Goal: Task Accomplishment & Management: Use online tool/utility

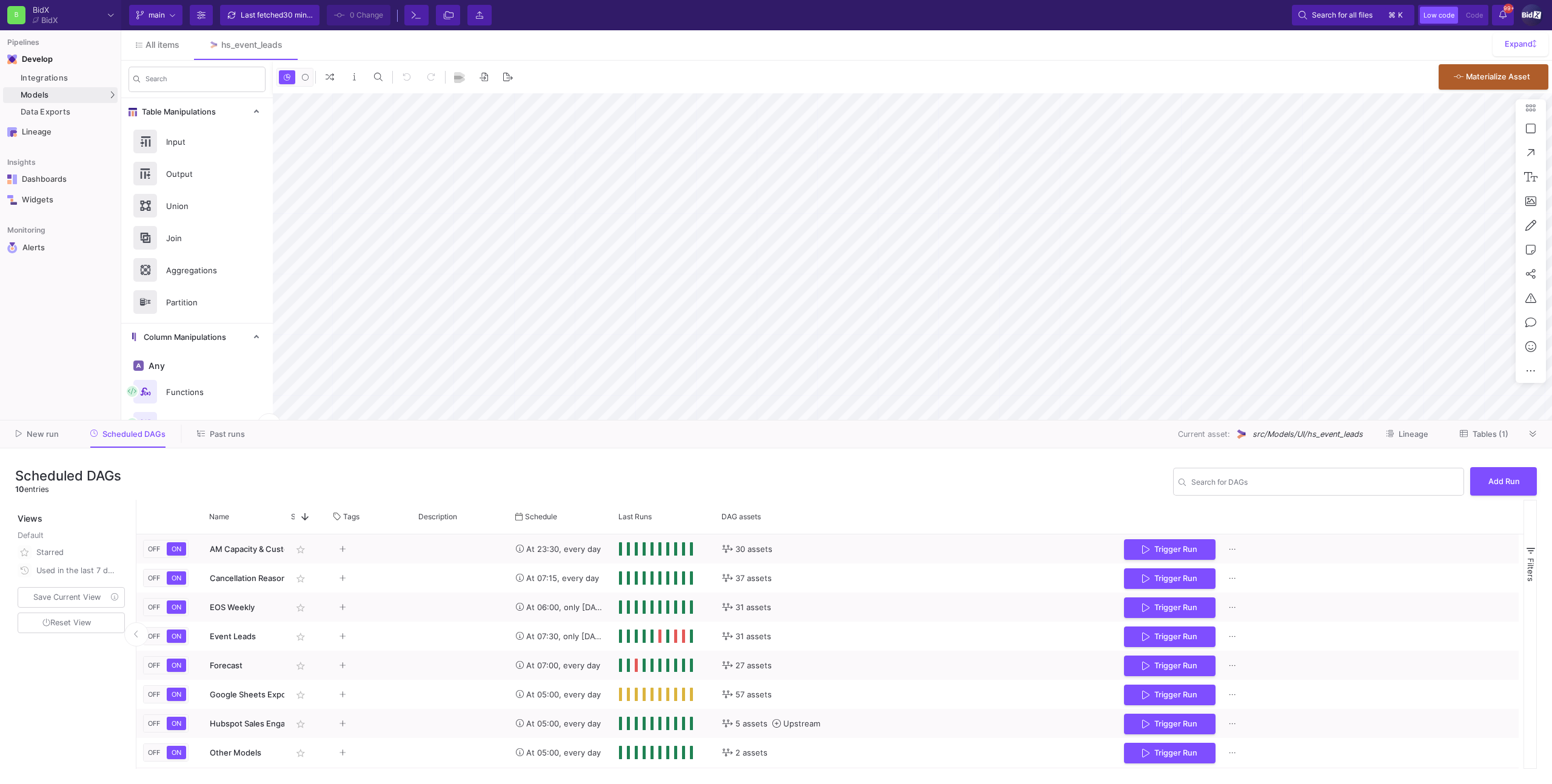
type input "-31"
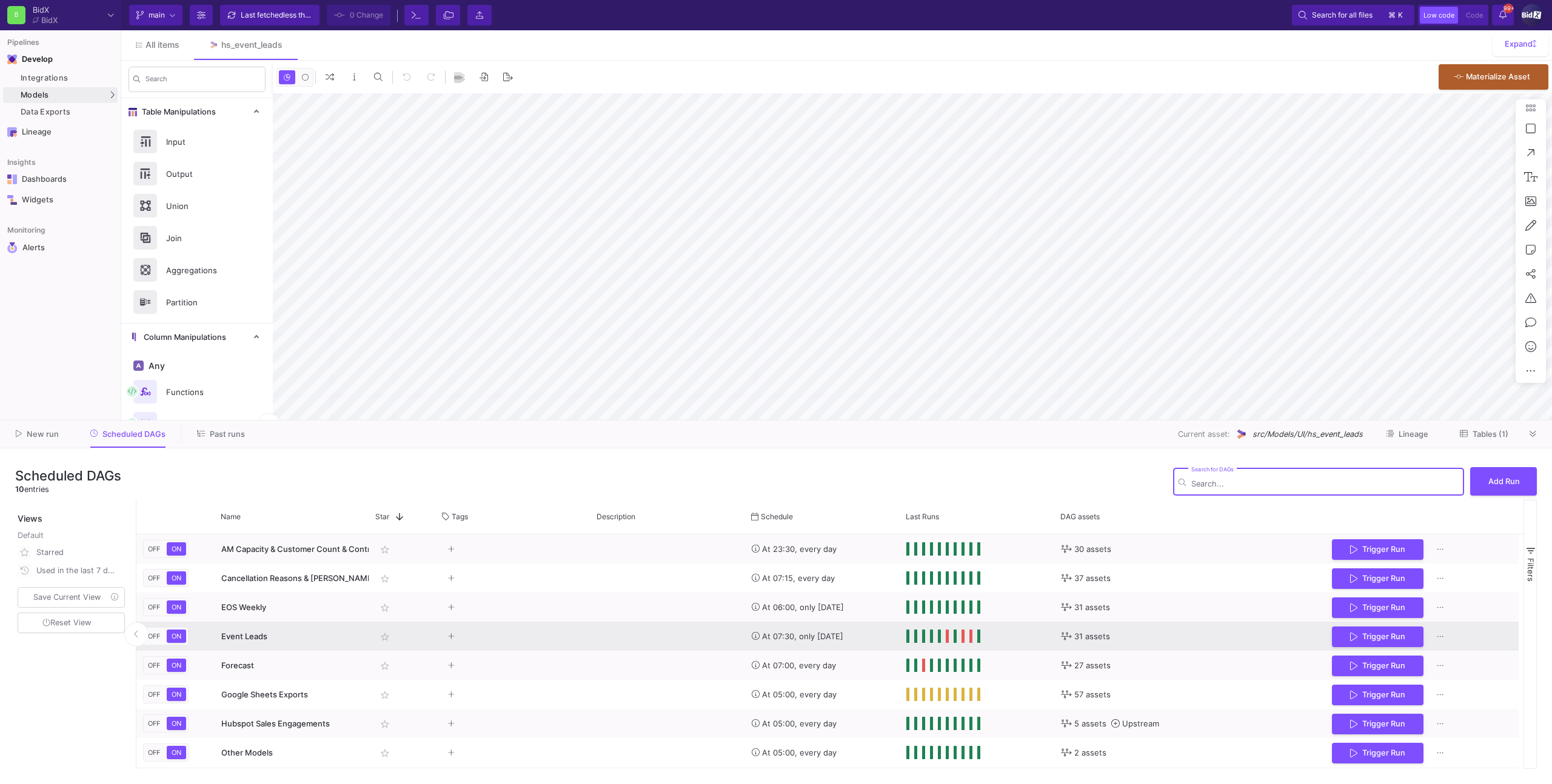
type input "-31"
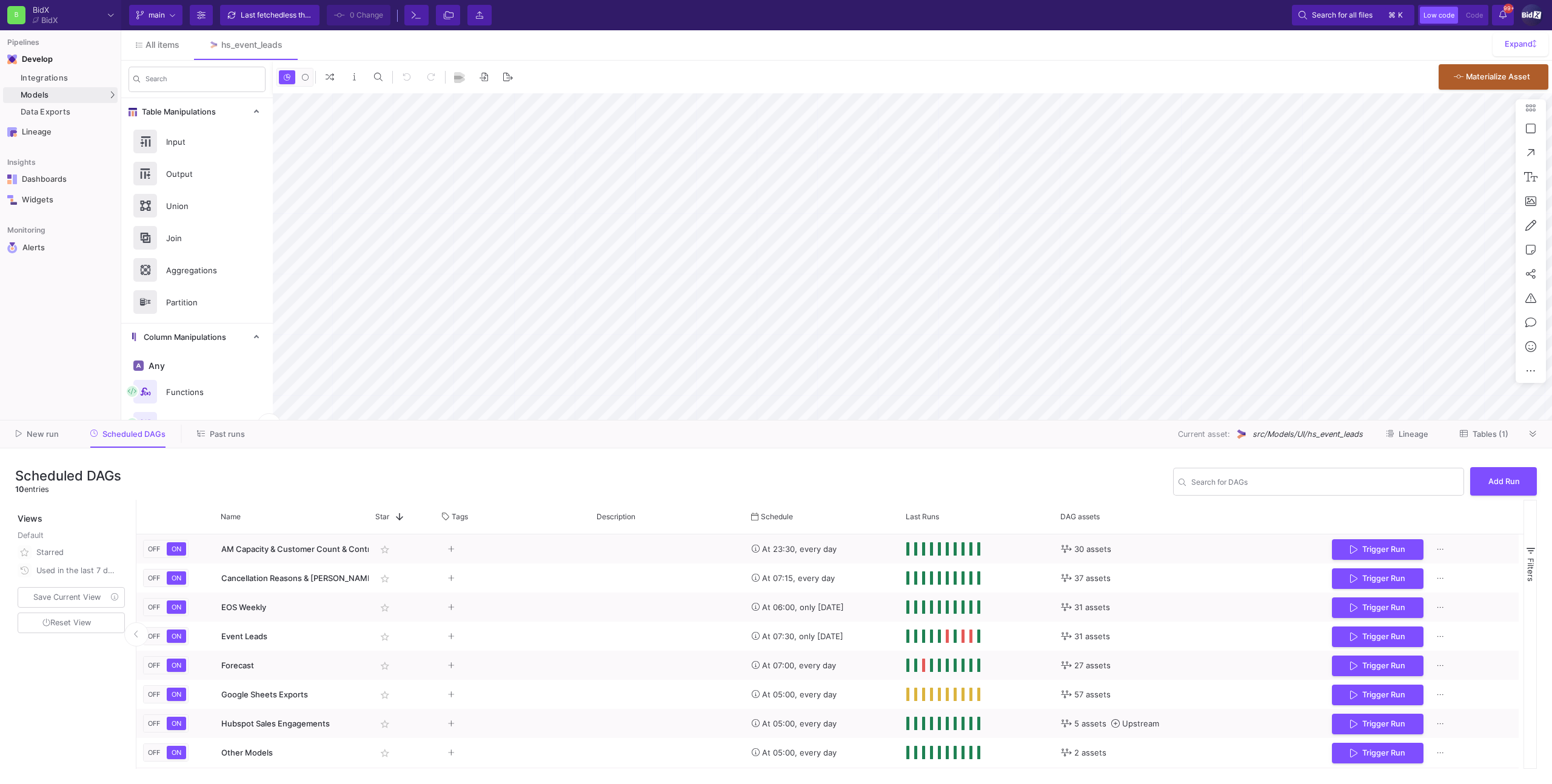
drag, startPoint x: 459, startPoint y: 34, endPoint x: 448, endPoint y: -61, distance: 95.6
click at [448, 0] on html "B BidX BidX Current branch main Branch Options Last fetched less than a minute …" at bounding box center [776, 392] width 1552 height 784
